Goal: Navigation & Orientation: Find specific page/section

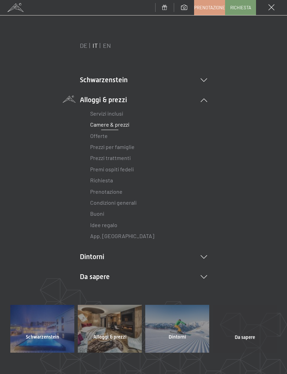
scroll to position [2, 3]
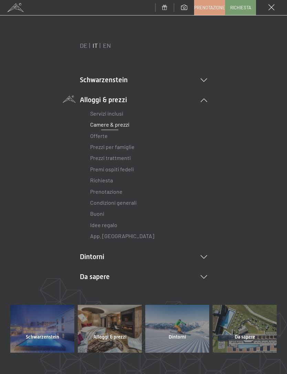
click at [110, 113] on link "Servizi inclusi" at bounding box center [106, 113] width 33 height 7
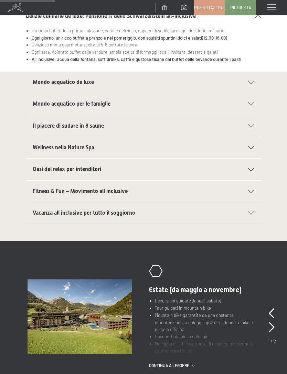
scroll to position [127, 0]
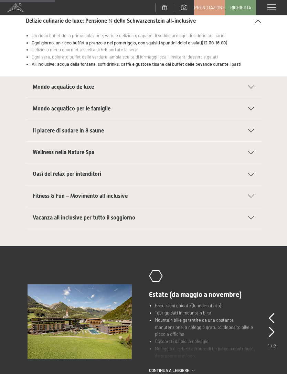
click at [77, 88] on span "Mondo acquatico de luxe" at bounding box center [63, 87] width 61 height 7
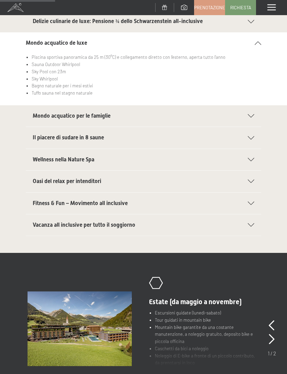
click at [89, 112] on span "Mondo acquatico per le famiglie" at bounding box center [72, 115] width 78 height 7
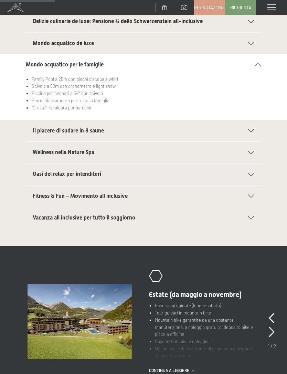
click at [95, 128] on span "Il piacere di sudare in 8 saune" at bounding box center [68, 130] width 71 height 7
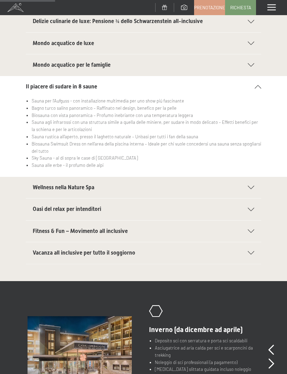
click at [79, 187] on span "Wellness nella Nature Spa" at bounding box center [64, 187] width 62 height 7
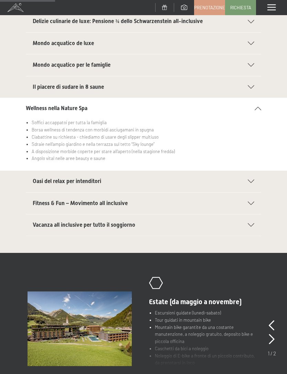
click at [38, 175] on div "Oasi del relax per intenditori" at bounding box center [143, 181] width 221 height 21
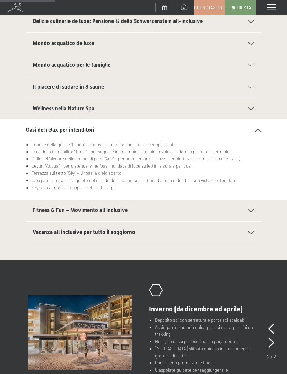
click at [35, 209] on span "Fitness & Fun – Movimento all inclusive" at bounding box center [80, 210] width 95 height 7
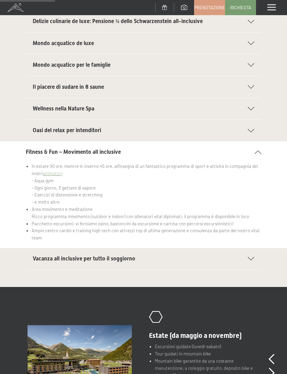
click at [250, 261] on div "Vacanza all inclusive per tutto il soggiorno" at bounding box center [143, 258] width 221 height 21
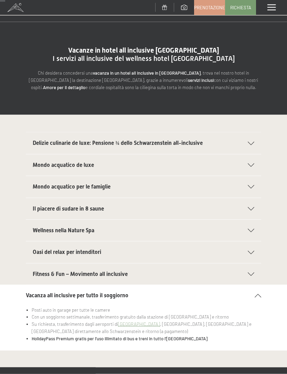
scroll to position [0, 0]
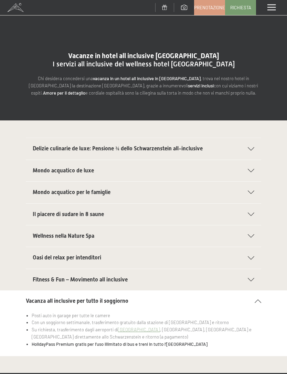
click at [162, 150] on span "Delizie culinarie de luxe: Pensione ¾ dello Schwarzenstein all-inclusive" at bounding box center [118, 148] width 170 height 7
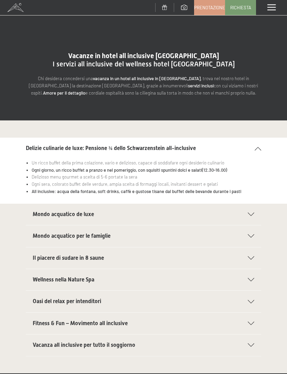
click at [273, 9] on span at bounding box center [271, 7] width 8 height 6
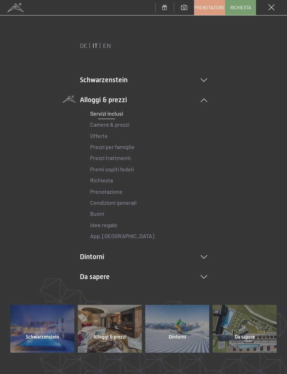
click at [122, 166] on link "Premi ospiti fedeli" at bounding box center [112, 169] width 44 height 7
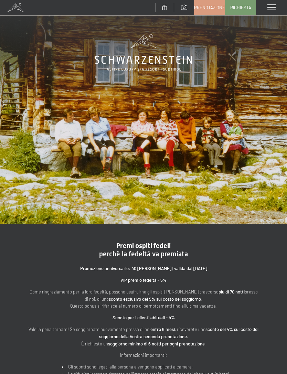
click at [272, 11] on div "Menu" at bounding box center [271, 7] width 31 height 15
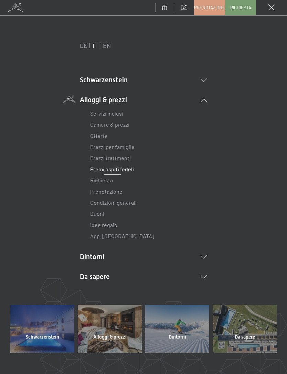
click at [112, 221] on link "Idee regalo" at bounding box center [103, 224] width 27 height 7
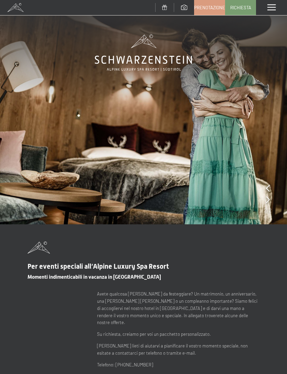
click at [271, 6] on span at bounding box center [271, 7] width 8 height 6
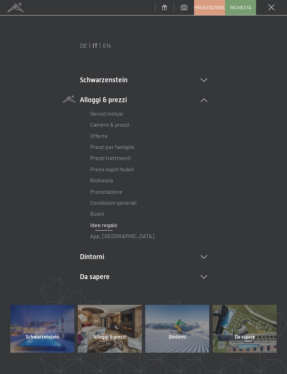
click at [121, 127] on link "Camere & prezzi" at bounding box center [109, 124] width 39 height 7
